Goal: Information Seeking & Learning: Learn about a topic

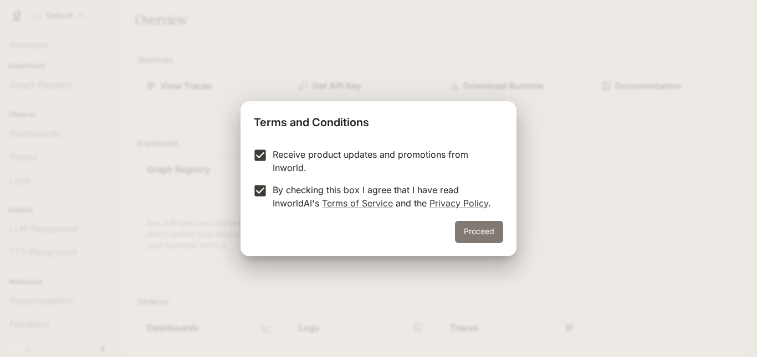
click at [480, 232] on button "Proceed" at bounding box center [479, 232] width 48 height 22
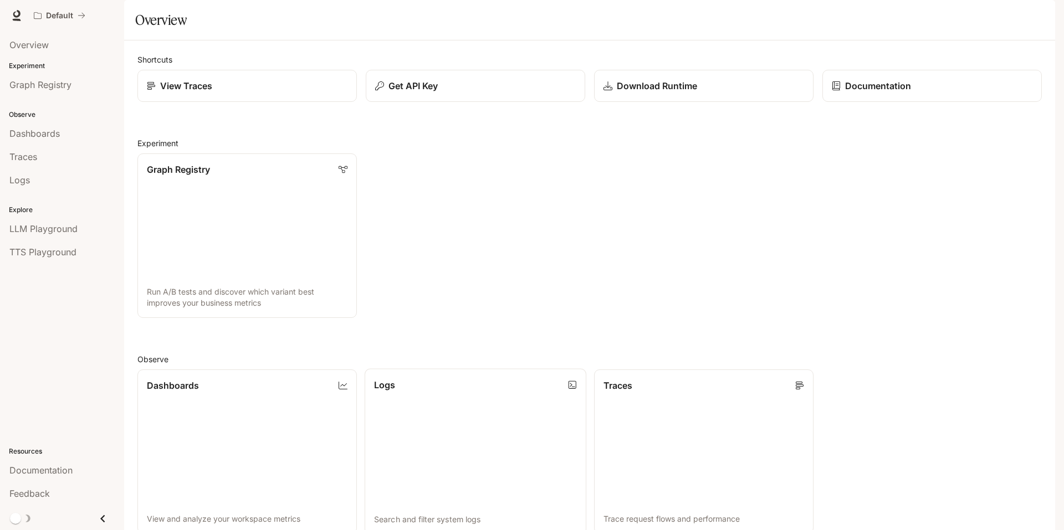
click at [427, 357] on link "Logs Search and filter system logs" at bounding box center [475, 452] width 222 height 166
click at [54, 246] on span "TTS Playground" at bounding box center [42, 251] width 67 height 13
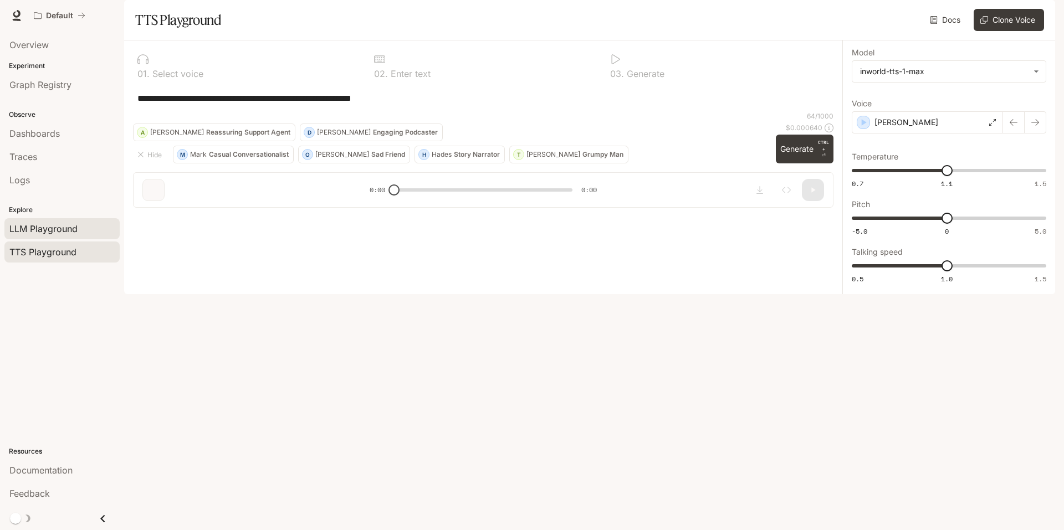
click at [53, 232] on span "LLM Playground" at bounding box center [43, 228] width 68 height 13
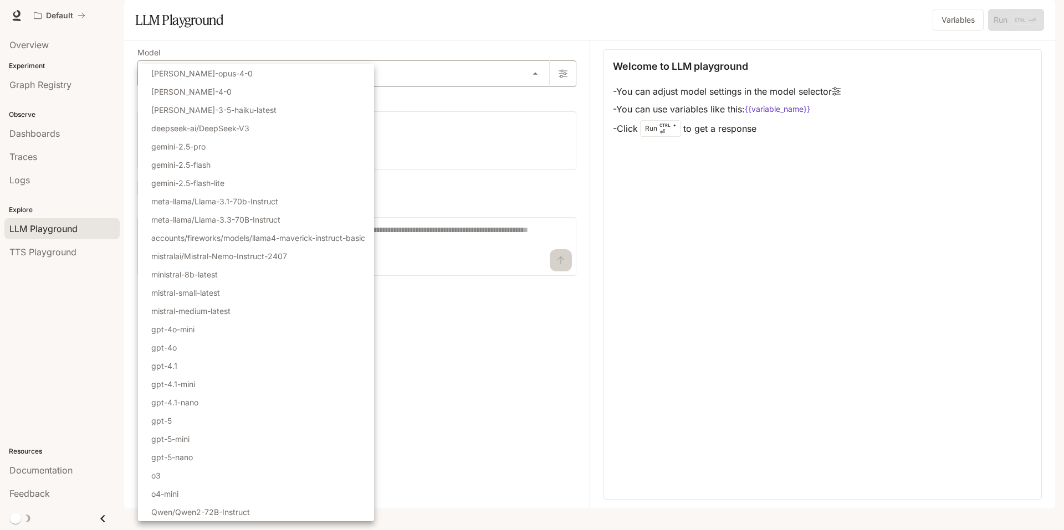
click at [373, 94] on body "Skip to main content Default Documentation Documentation Portal Overview Experi…" at bounding box center [532, 265] width 1064 height 530
click at [351, 147] on li "gemini-2.5-pro" at bounding box center [256, 146] width 236 height 18
type input "**********"
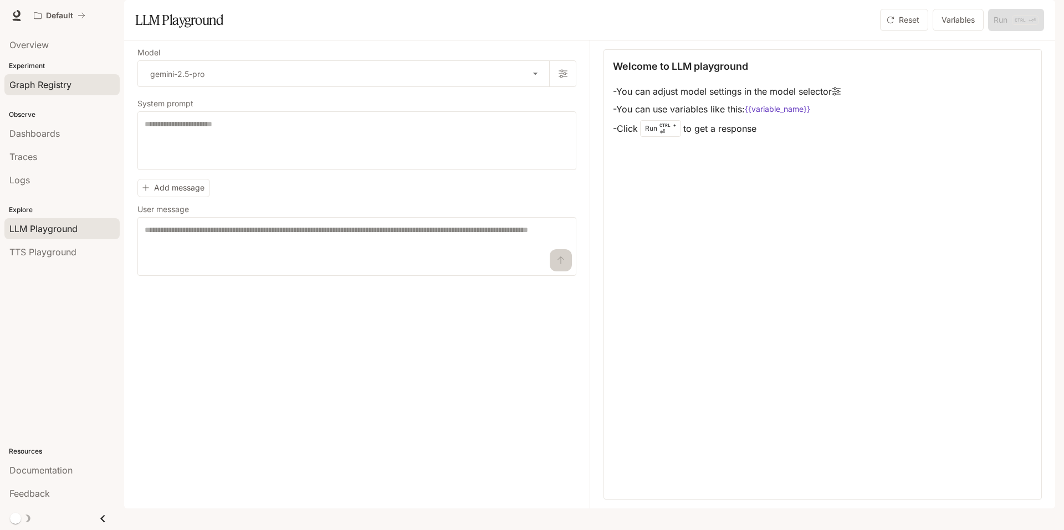
click at [38, 85] on span "Graph Registry" at bounding box center [40, 84] width 62 height 13
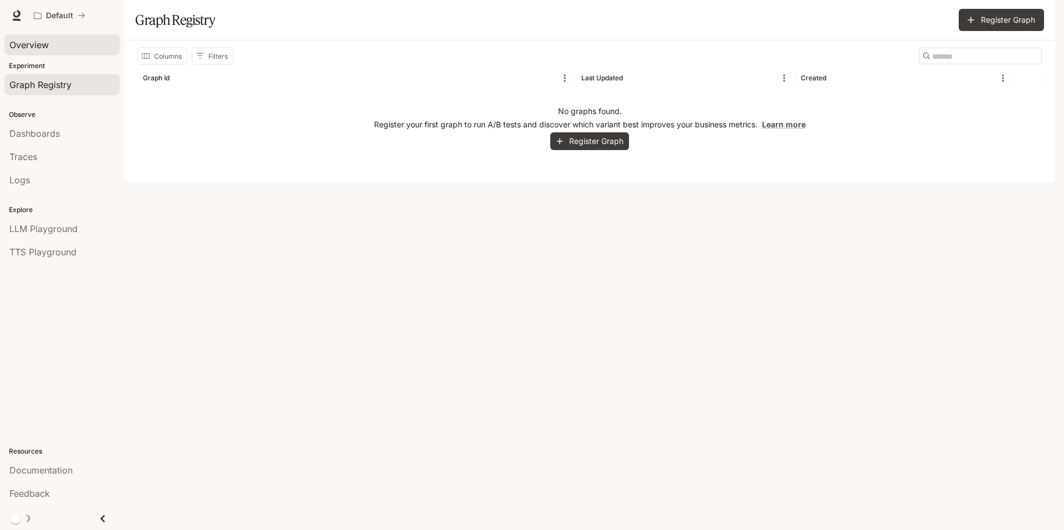
click at [36, 50] on span "Overview" at bounding box center [28, 44] width 39 height 13
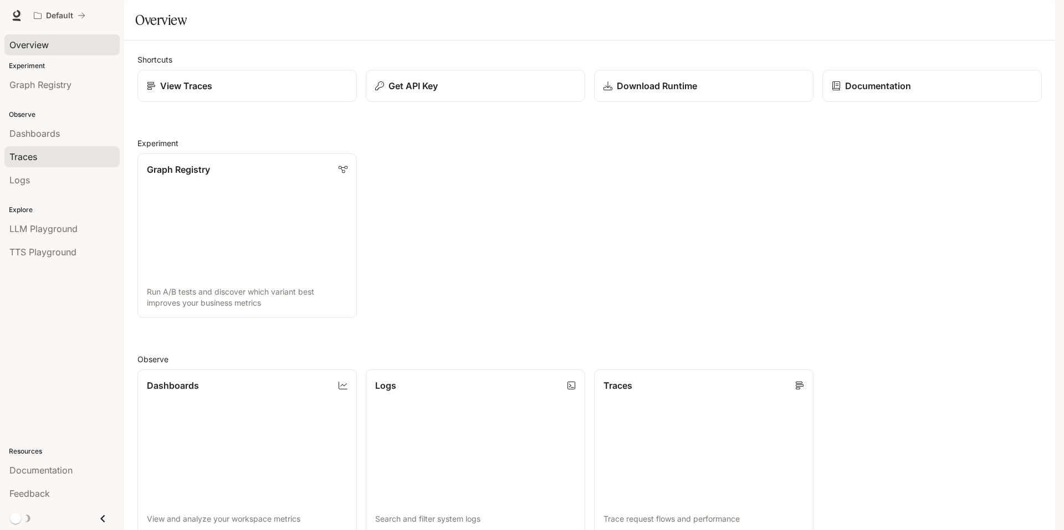
click at [34, 151] on span "Traces" at bounding box center [23, 156] width 28 height 13
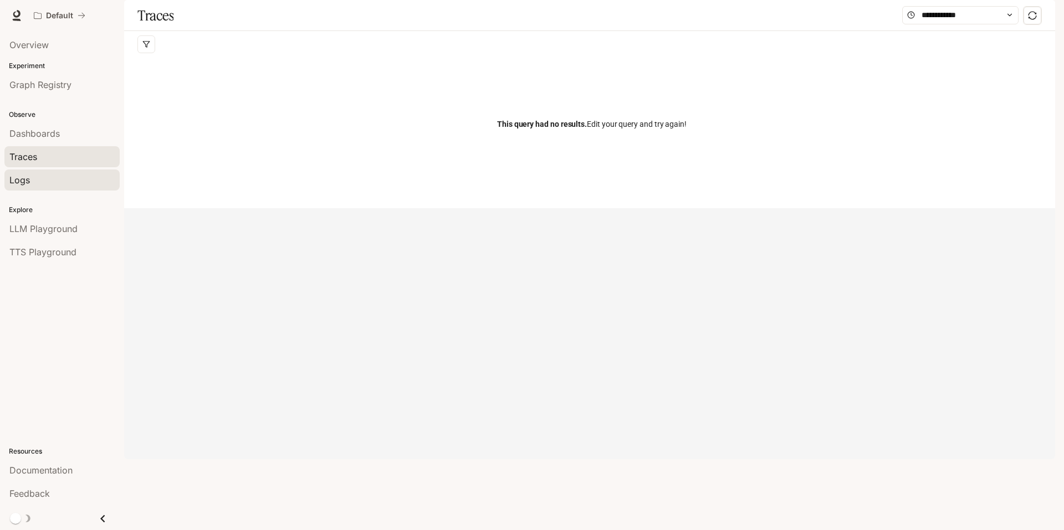
click at [36, 186] on div "Logs" at bounding box center [61, 179] width 105 height 13
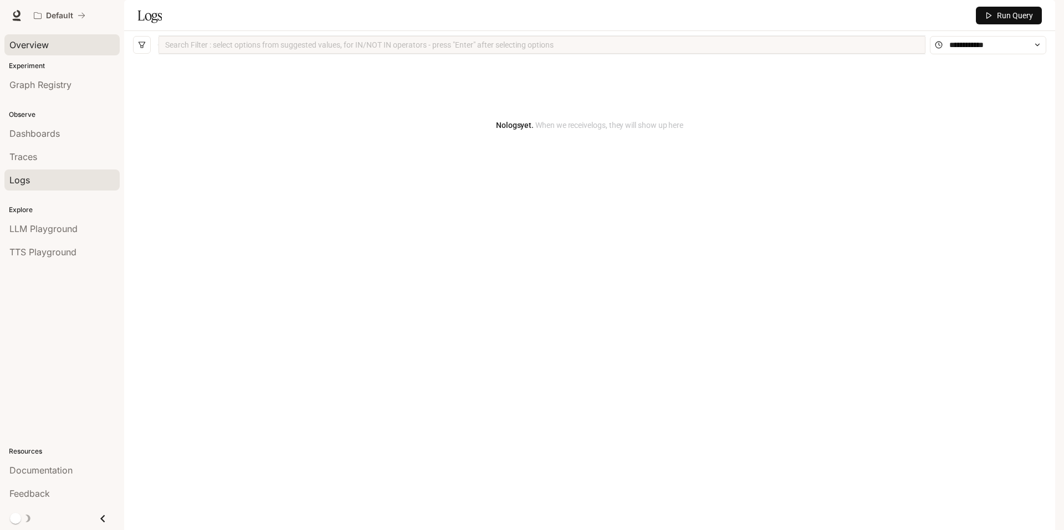
click at [48, 44] on span "Overview" at bounding box center [28, 44] width 39 height 13
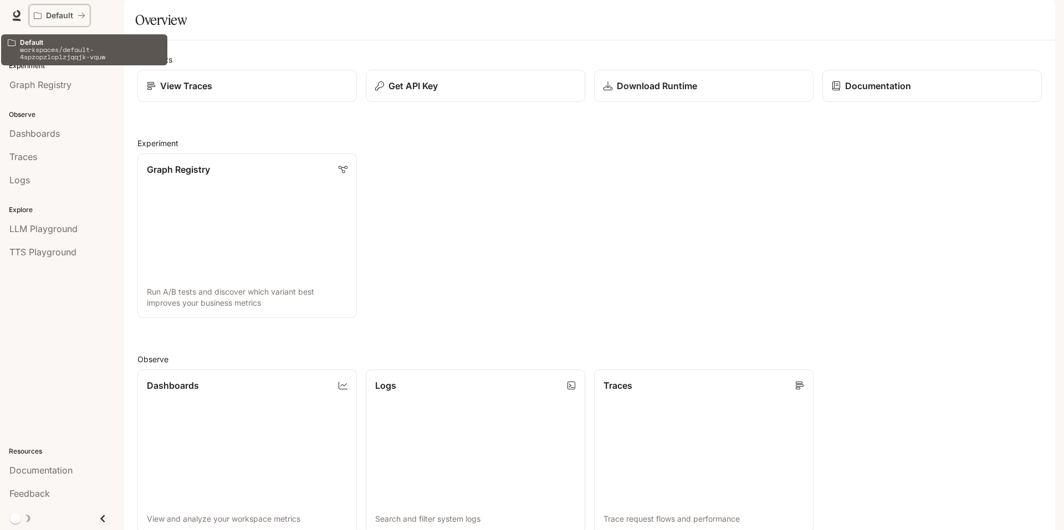
click at [56, 18] on p "Default" at bounding box center [59, 15] width 27 height 9
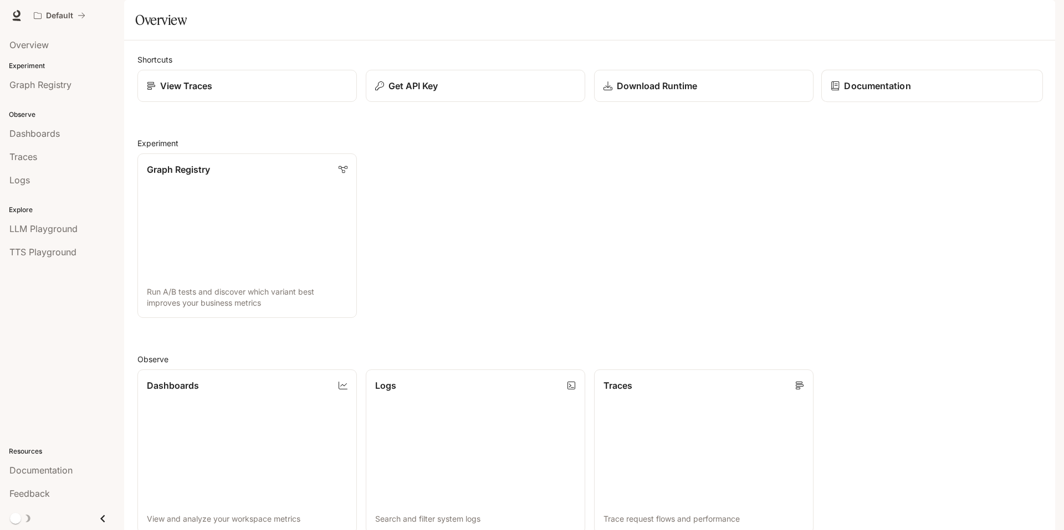
click at [756, 93] on p "Documentation" at bounding box center [877, 85] width 66 height 13
